Goal: Task Accomplishment & Management: Use online tool/utility

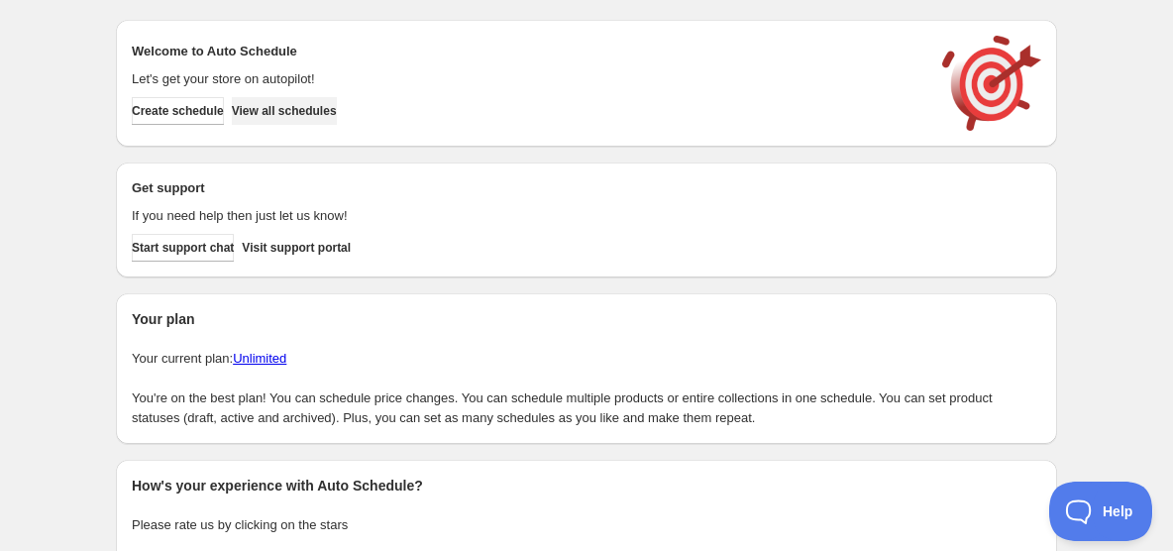
click at [307, 112] on span "View all schedules" at bounding box center [284, 111] width 105 height 16
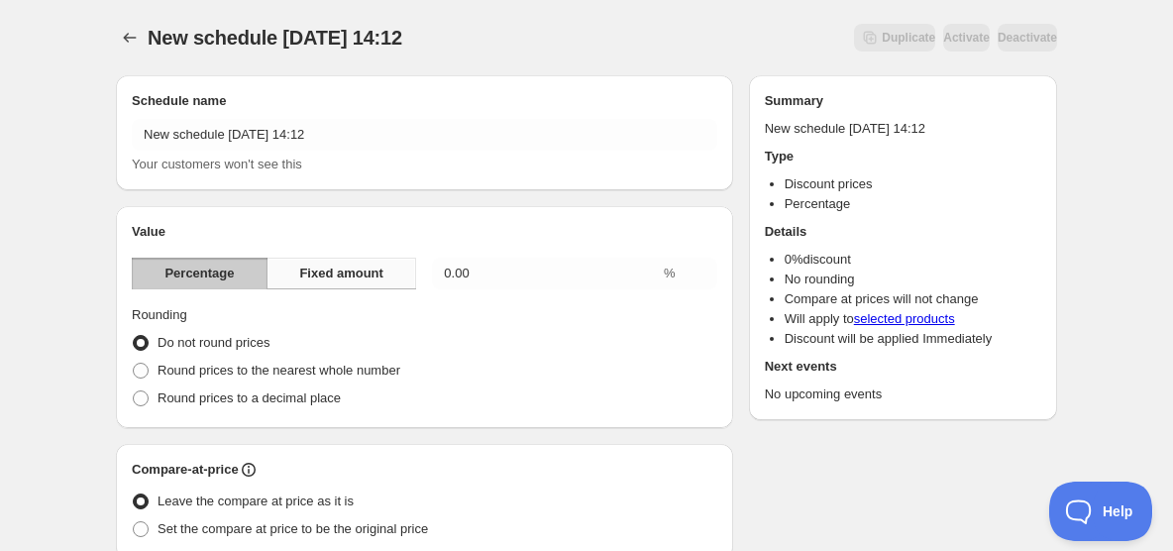
click at [362, 274] on span "Fixed amount" at bounding box center [341, 274] width 84 height 20
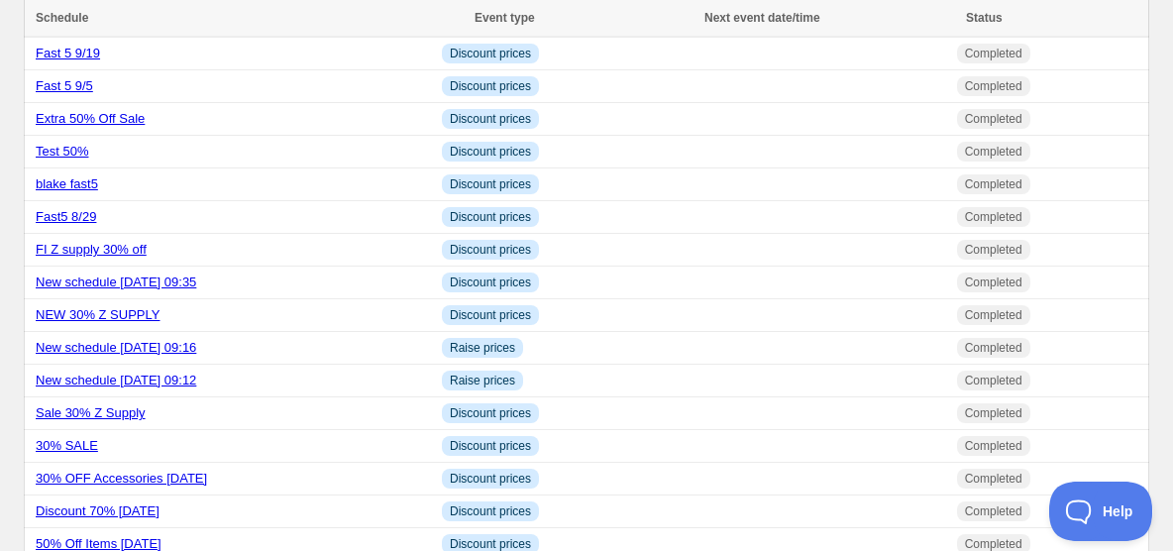
scroll to position [1332, 0]
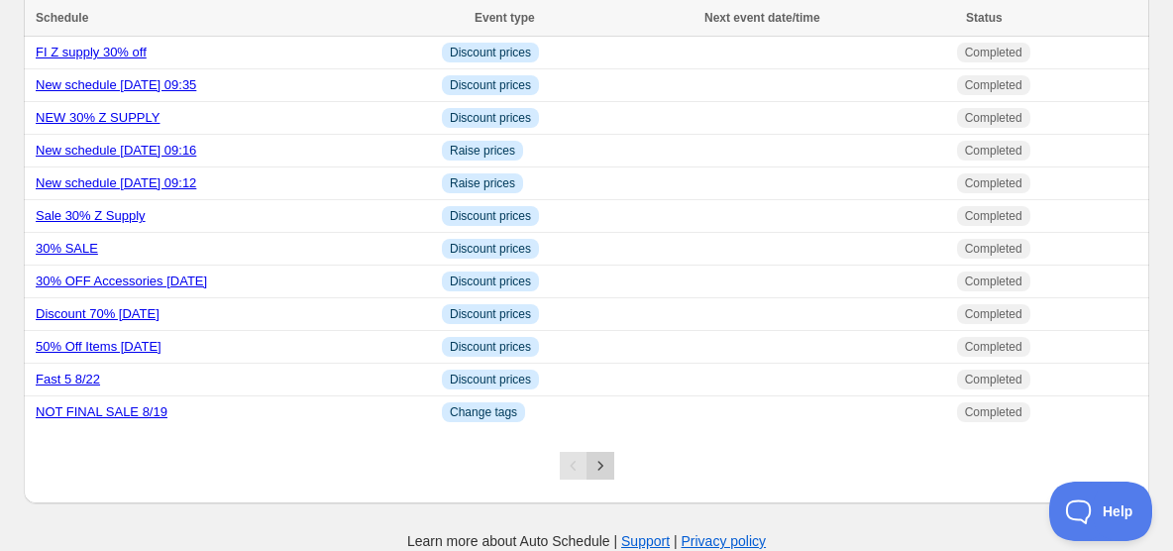
click at [600, 466] on icon "Next" at bounding box center [599, 465] width 5 height 9
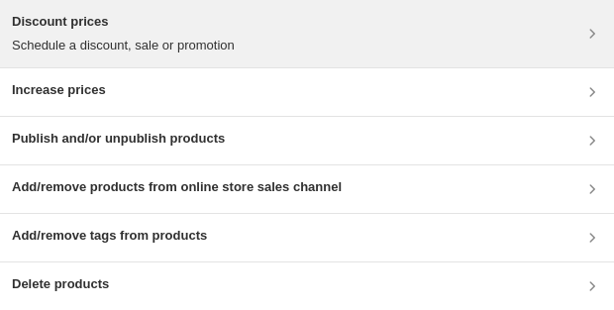
click at [210, 35] on div "Discount prices Schedule a discount, sale or promotion" at bounding box center [123, 34] width 223 height 44
